Goal: Task Accomplishment & Management: Use online tool/utility

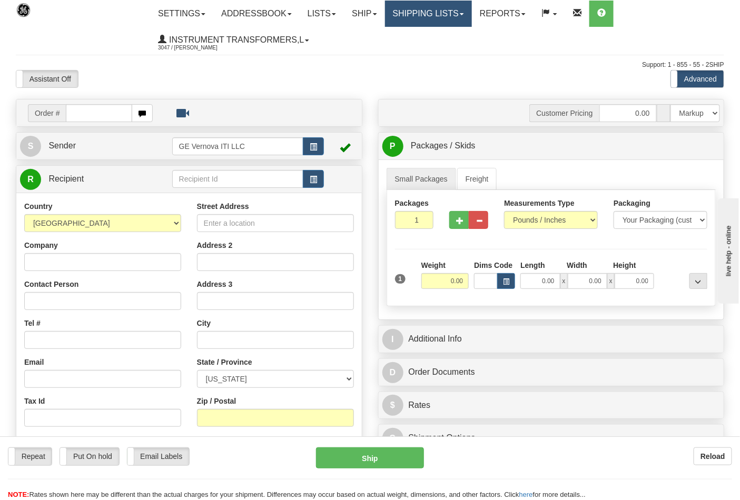
click at [428, 13] on link "Shipping lists" at bounding box center [428, 14] width 87 height 26
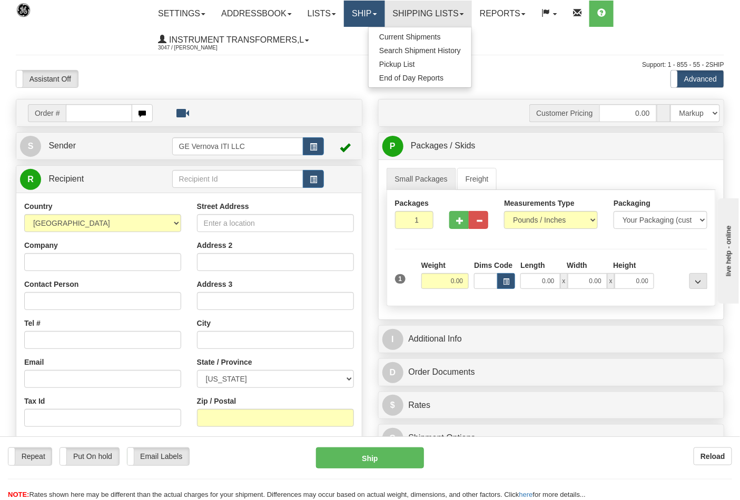
click at [366, 18] on link "Ship" at bounding box center [364, 14] width 41 height 26
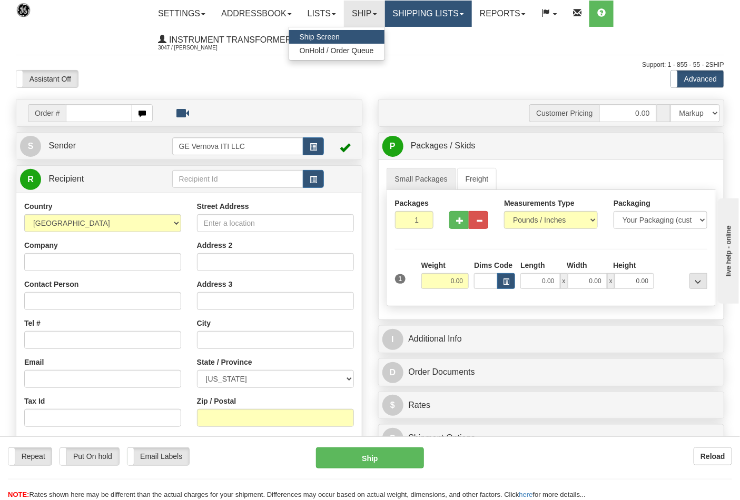
click at [439, 14] on link "Shipping lists" at bounding box center [428, 14] width 87 height 26
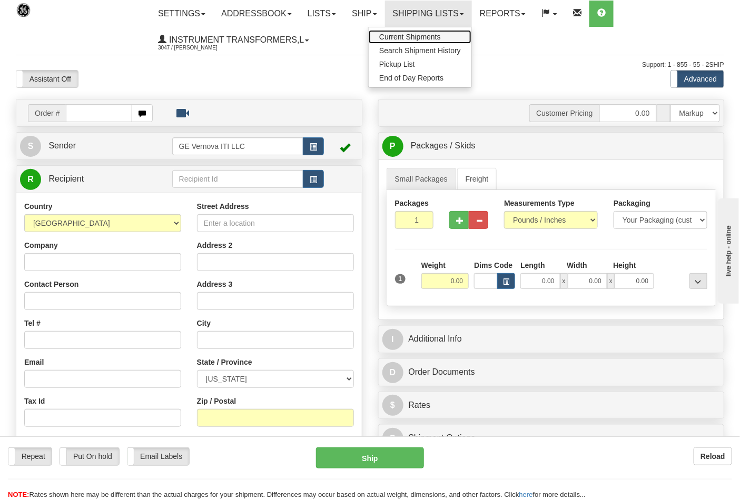
click at [415, 36] on span "Current Shipments" at bounding box center [410, 37] width 62 height 8
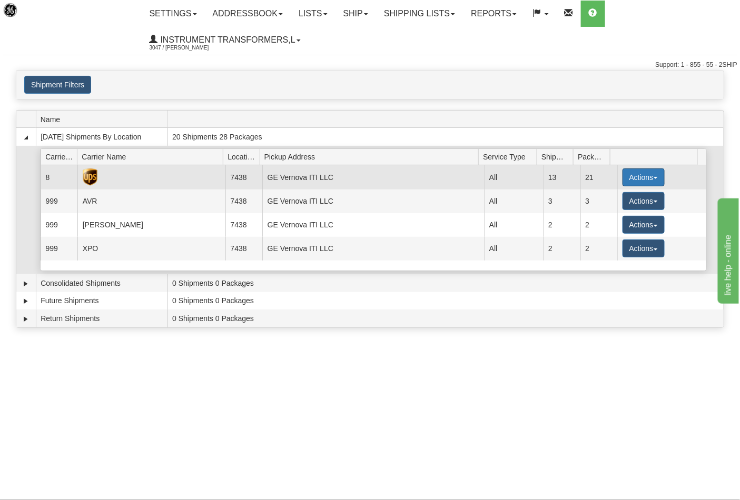
click at [654, 177] on span "button" at bounding box center [656, 178] width 4 height 2
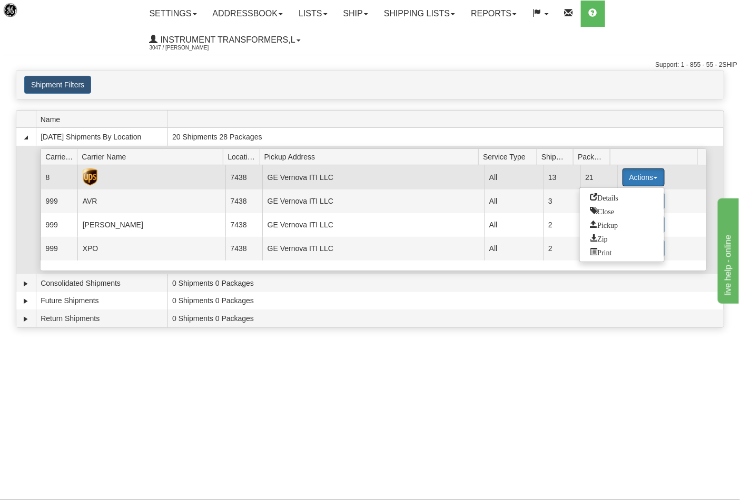
click at [651, 176] on button "Actions" at bounding box center [644, 178] width 42 height 18
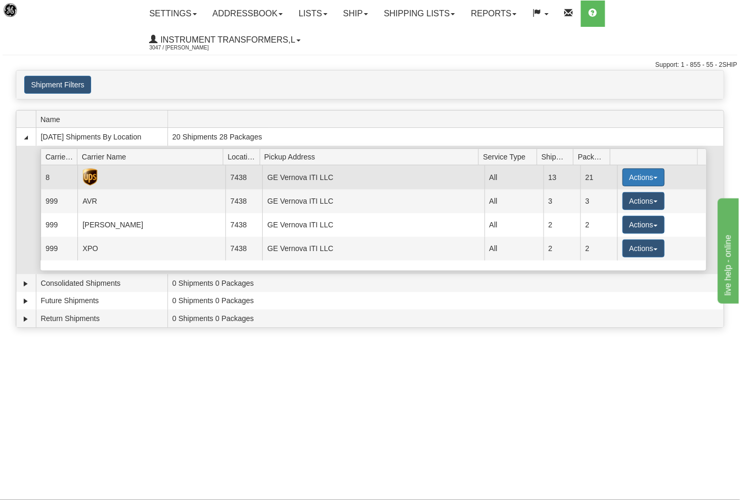
click at [651, 176] on button "Actions" at bounding box center [644, 178] width 42 height 18
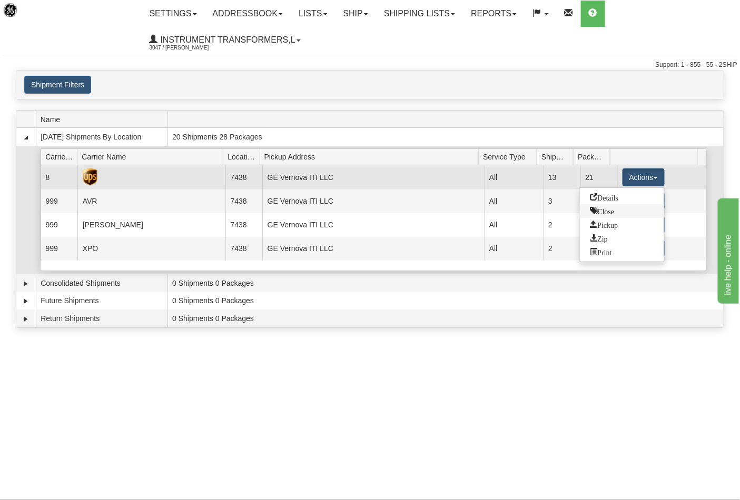
click at [610, 209] on span "Close" at bounding box center [603, 210] width 24 height 7
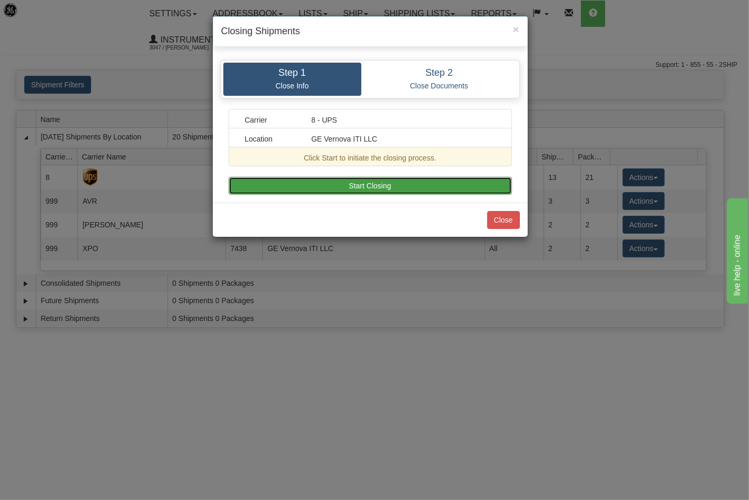
click at [385, 185] on button "Start Closing" at bounding box center [370, 186] width 283 height 18
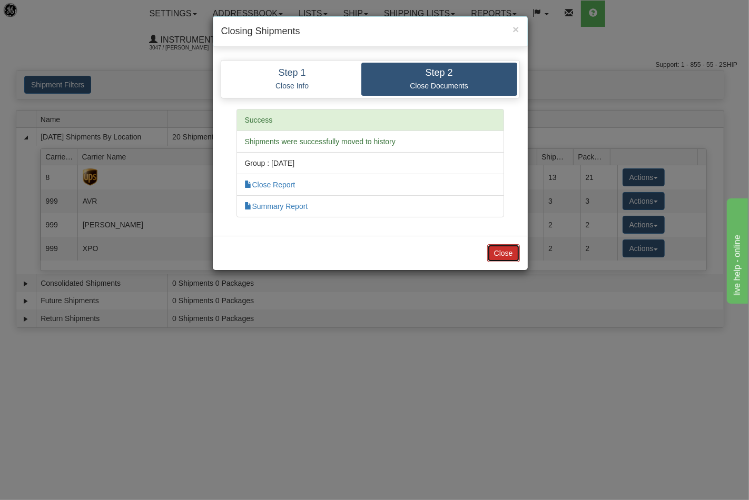
click at [504, 259] on button "Close" at bounding box center [503, 253] width 33 height 18
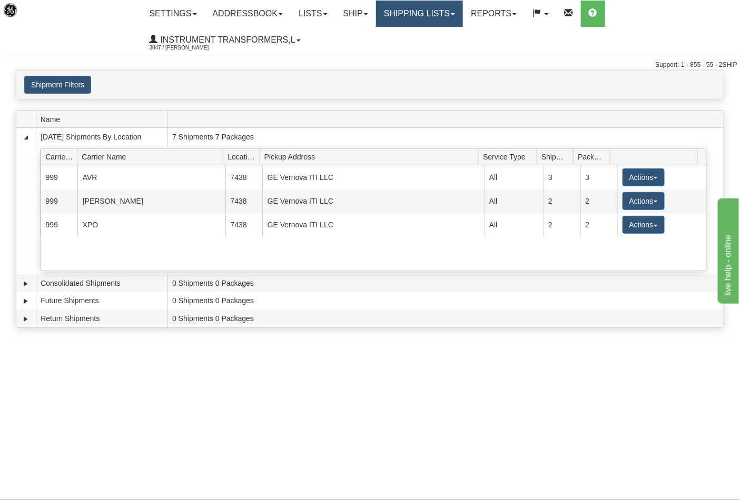
click at [418, 16] on link "Shipping lists" at bounding box center [419, 14] width 87 height 26
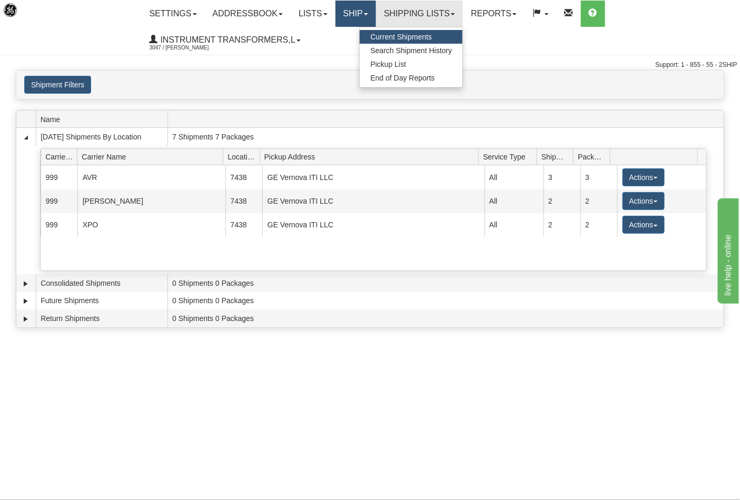
click at [362, 16] on link "Ship" at bounding box center [356, 14] width 41 height 26
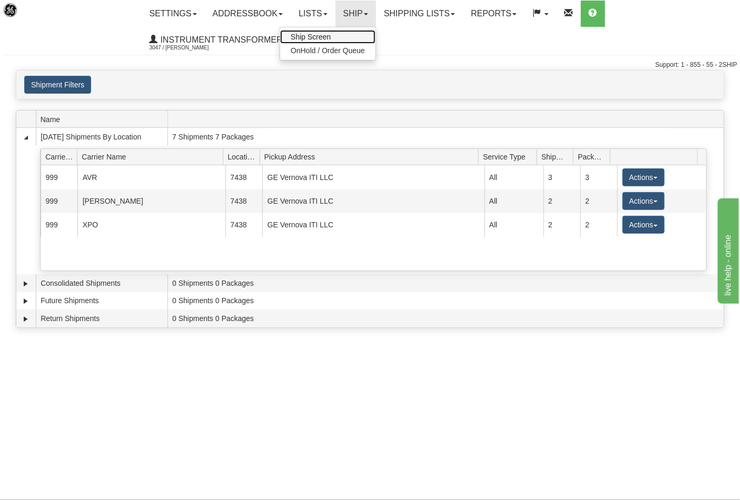
click at [359, 34] on link "Ship Screen" at bounding box center [327, 37] width 95 height 14
